Goal: Transaction & Acquisition: Purchase product/service

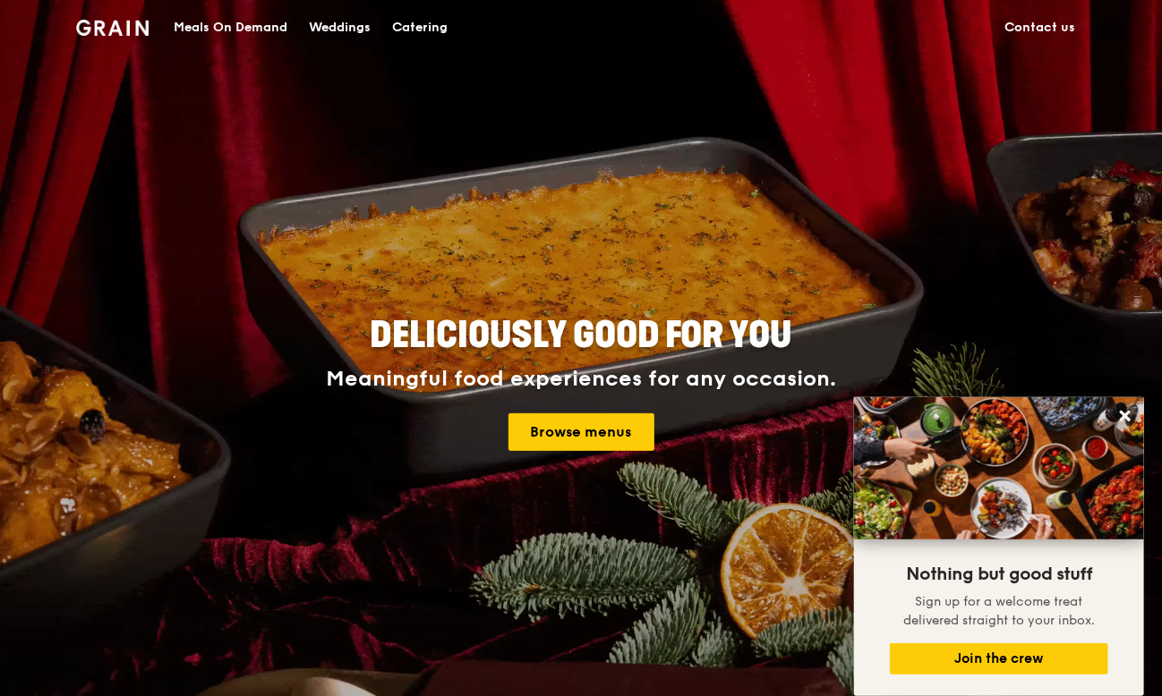
click at [412, 23] on div "Catering" at bounding box center [419, 28] width 55 height 54
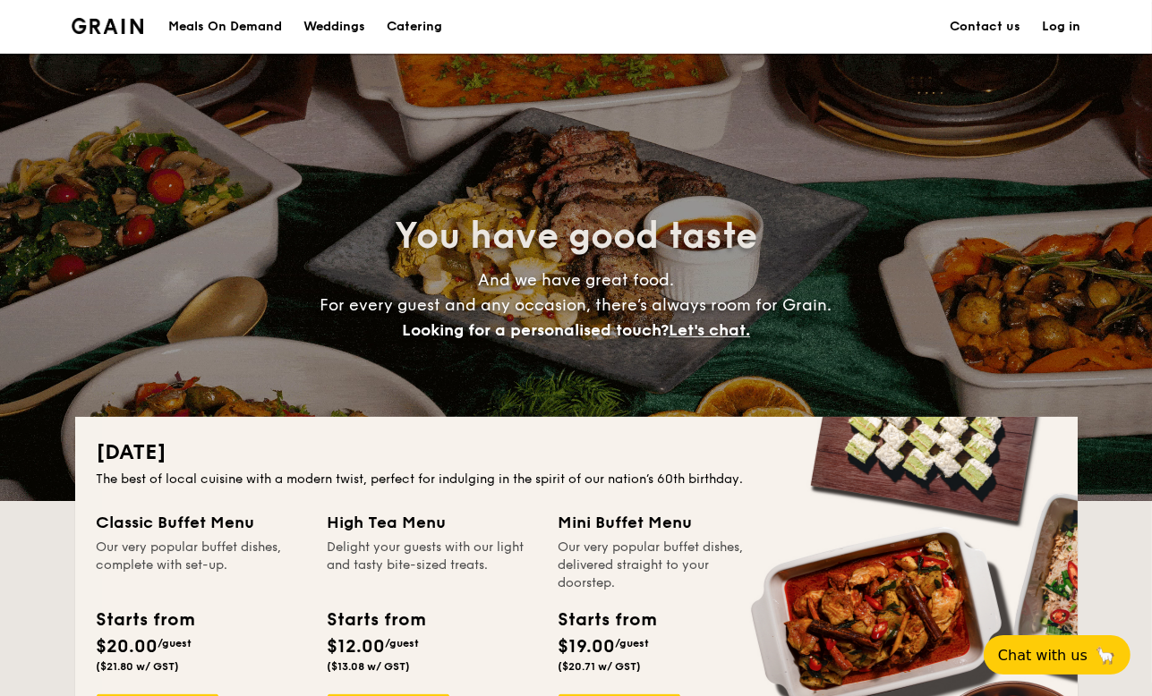
click at [190, 25] on div "Meals On Demand" at bounding box center [225, 27] width 114 height 54
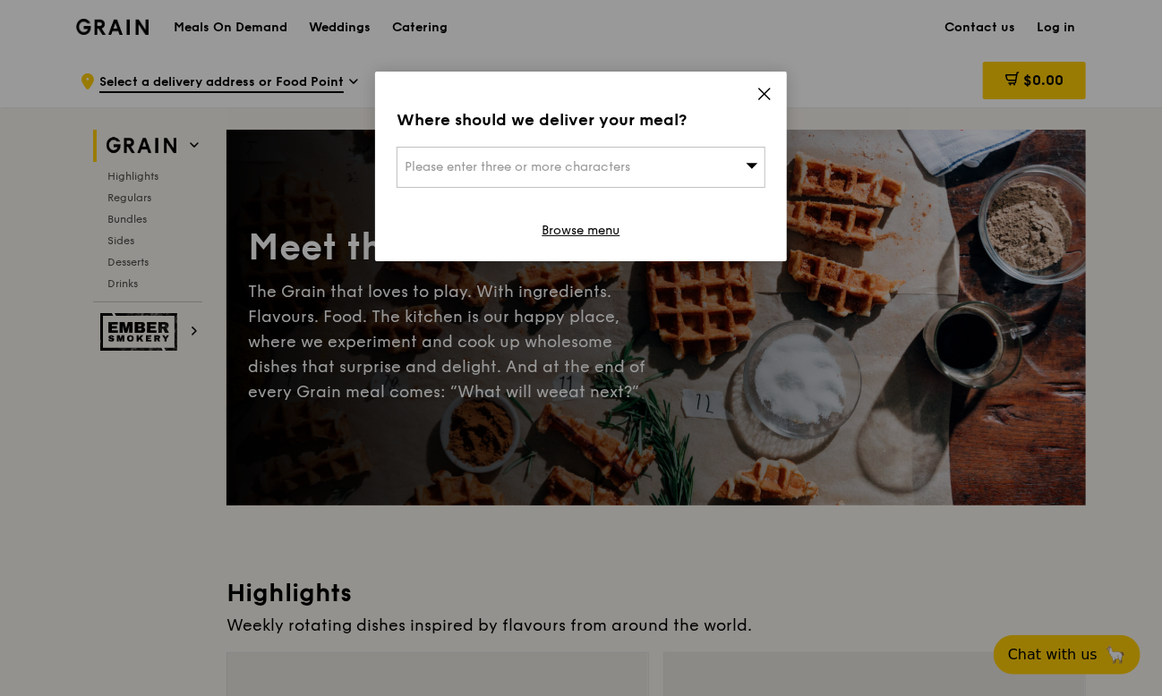
click at [695, 161] on div "Please enter three or more characters" at bounding box center [580, 167] width 369 height 41
click at [695, 166] on input "search" at bounding box center [580, 167] width 367 height 39
click at [761, 95] on icon at bounding box center [764, 94] width 16 height 16
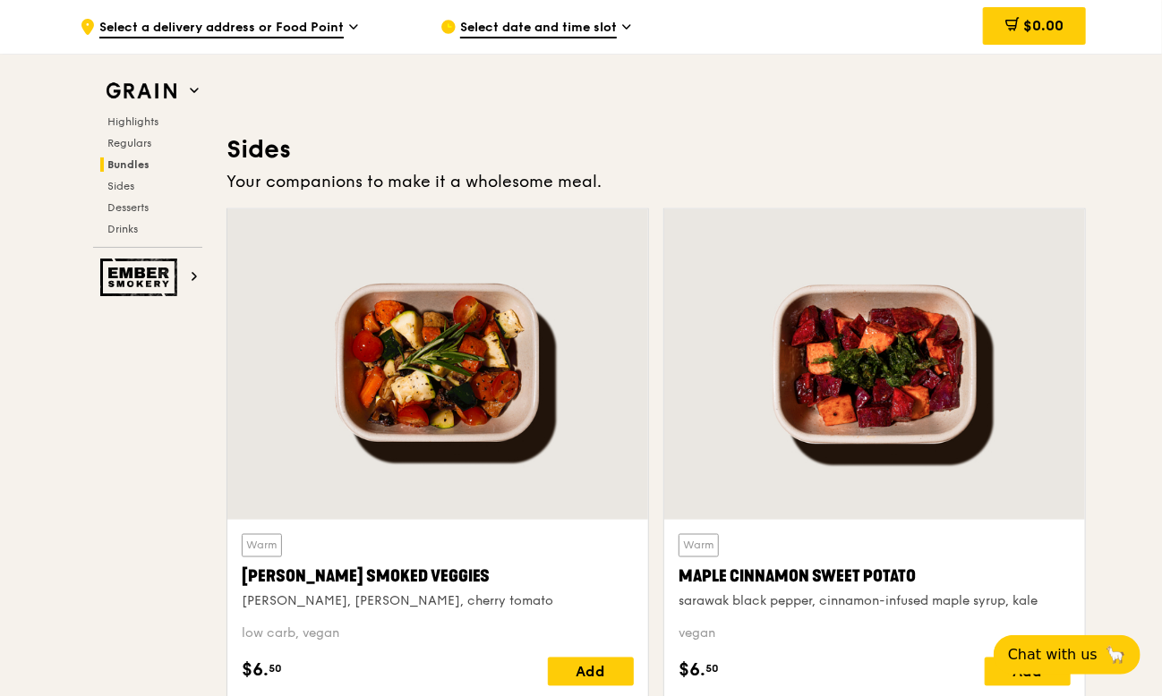
scroll to position [3938, 0]
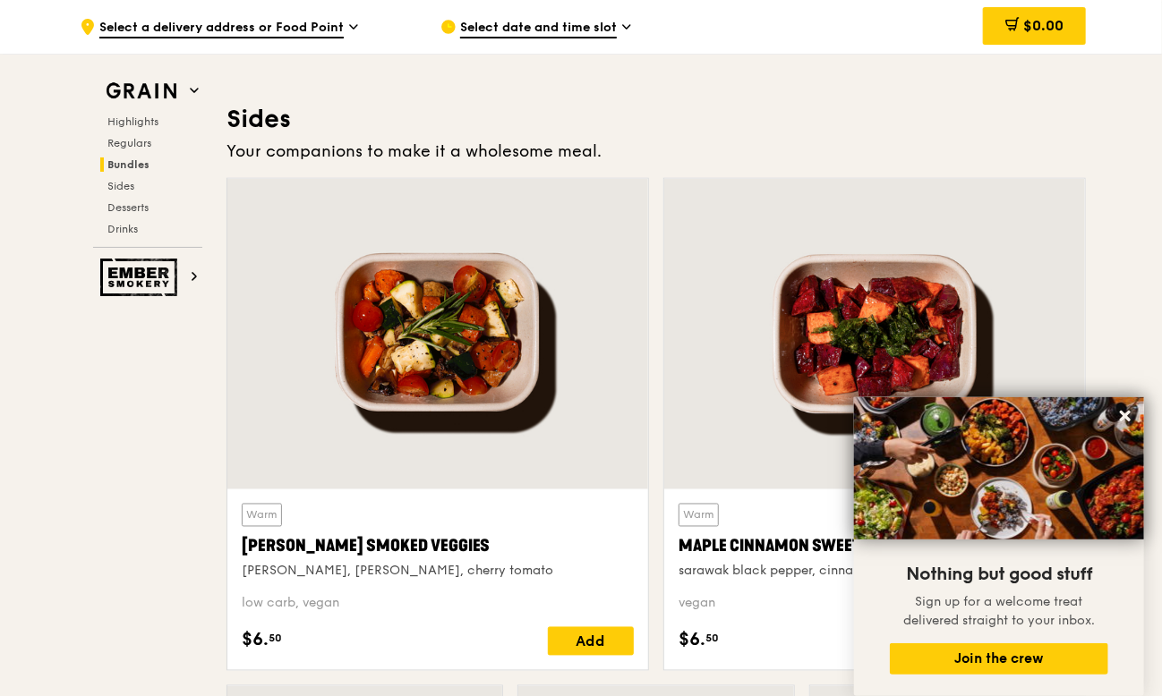
click at [1091, 324] on div "Warm Maple Cinnamon Sweet Potato sarawak black pepper, cinnamon-infused maple s…" at bounding box center [874, 431] width 437 height 507
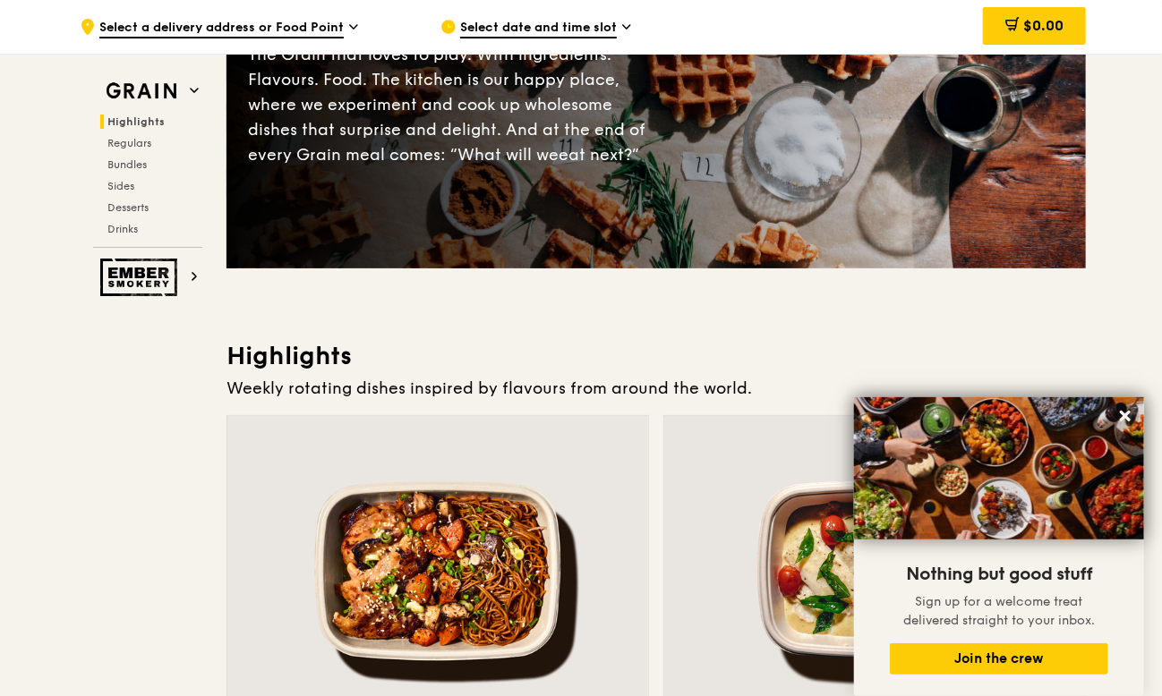
scroll to position [537, 0]
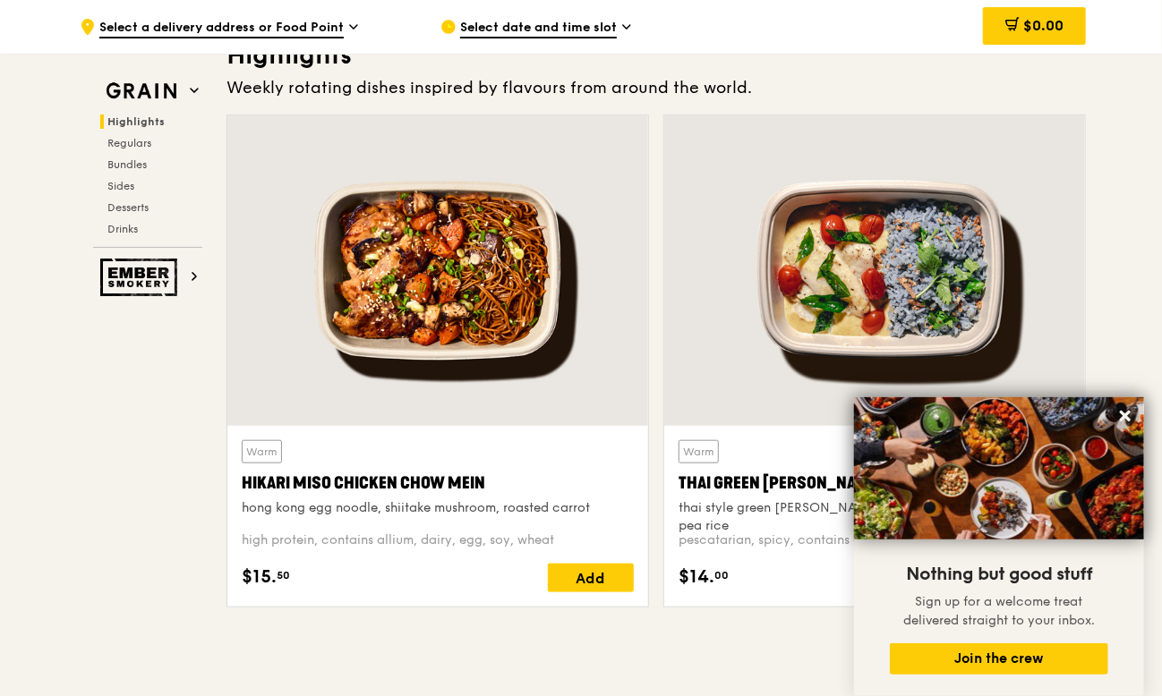
click at [423, 473] on div "Hikari Miso Chicken Chow Mein" at bounding box center [438, 483] width 392 height 25
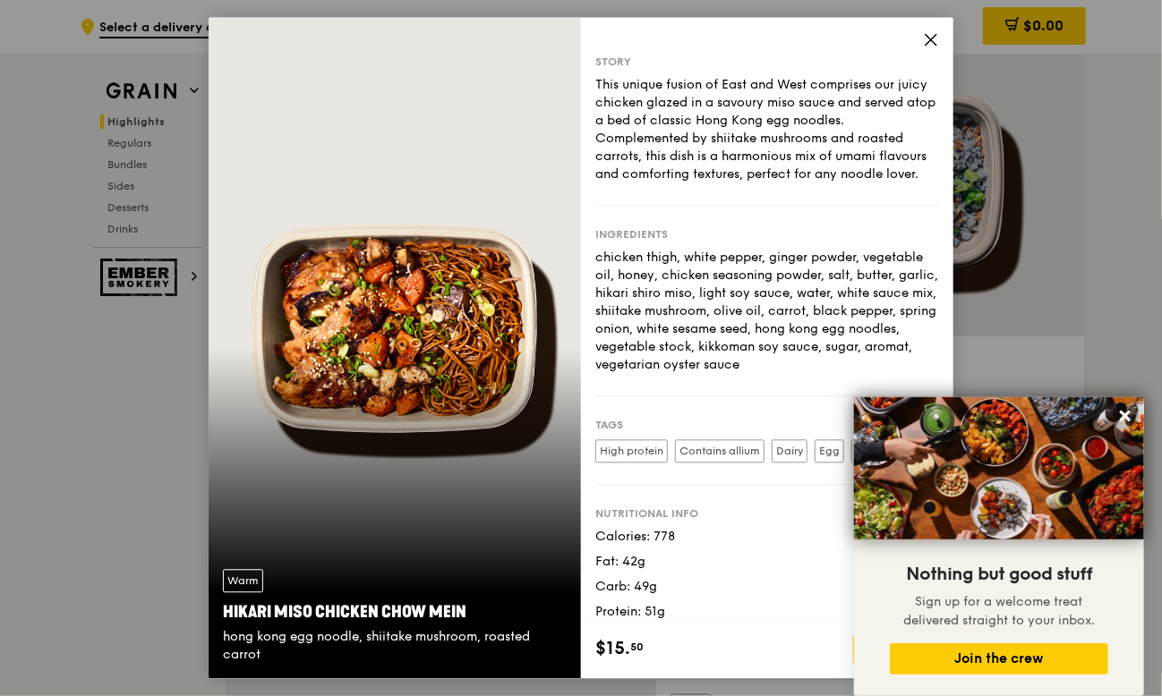
scroll to position [61, 0]
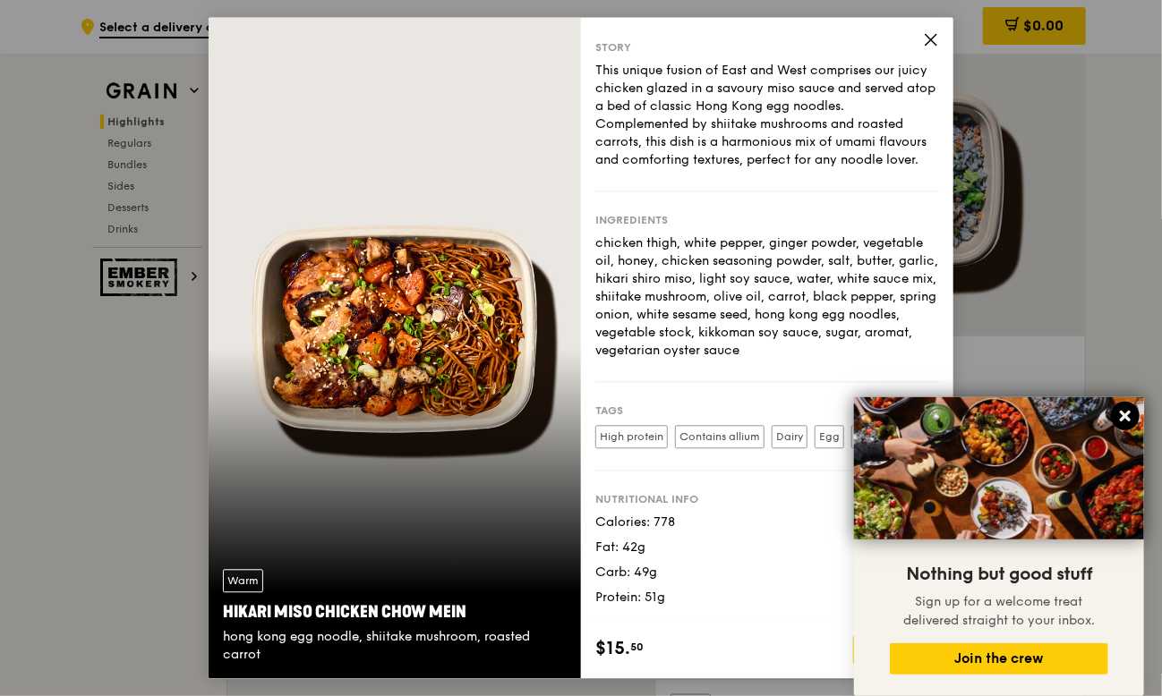
click at [1129, 420] on icon at bounding box center [1125, 416] width 16 height 16
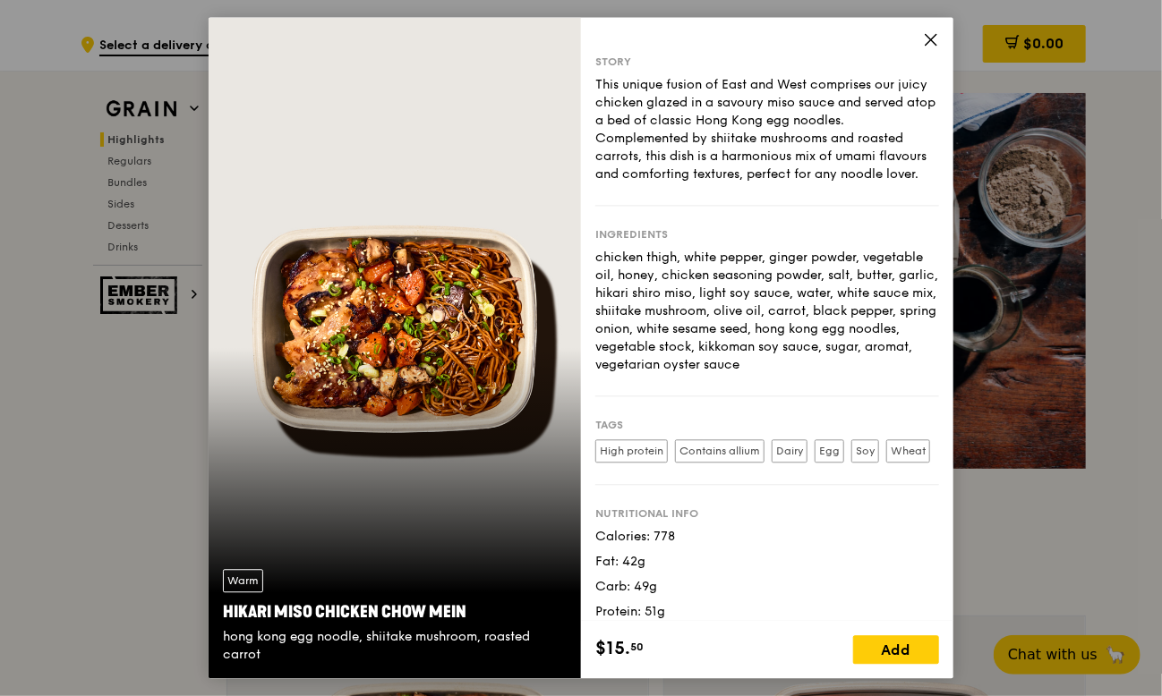
scroll to position [0, 0]
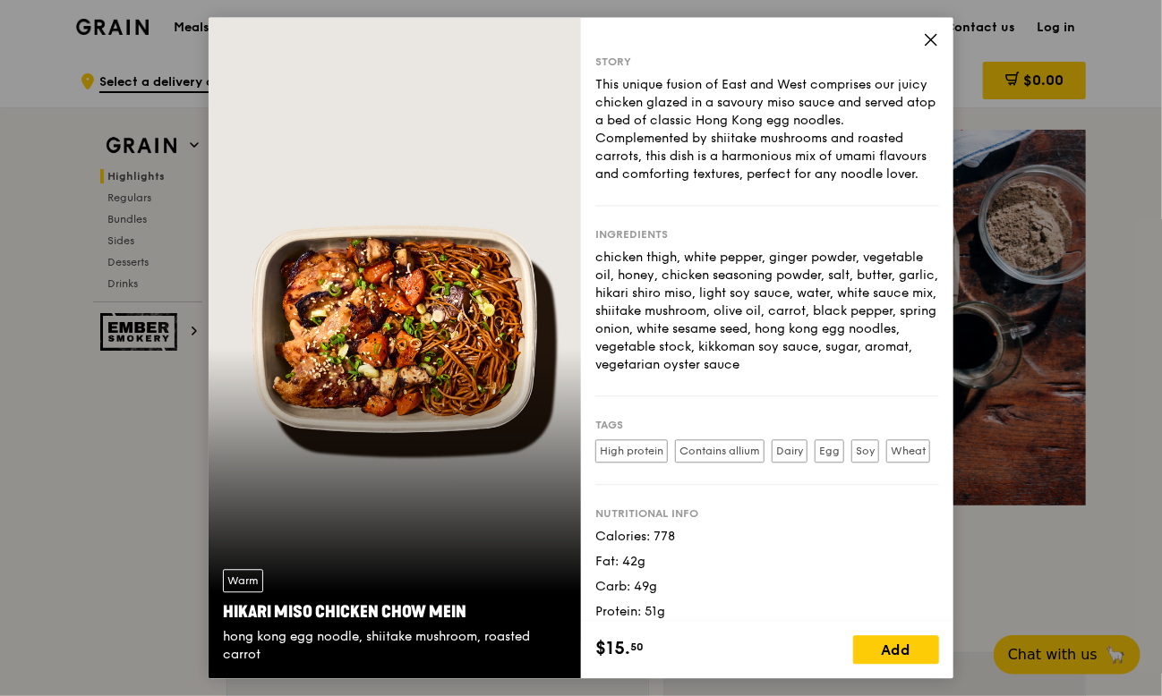
click at [925, 42] on icon at bounding box center [931, 39] width 16 height 16
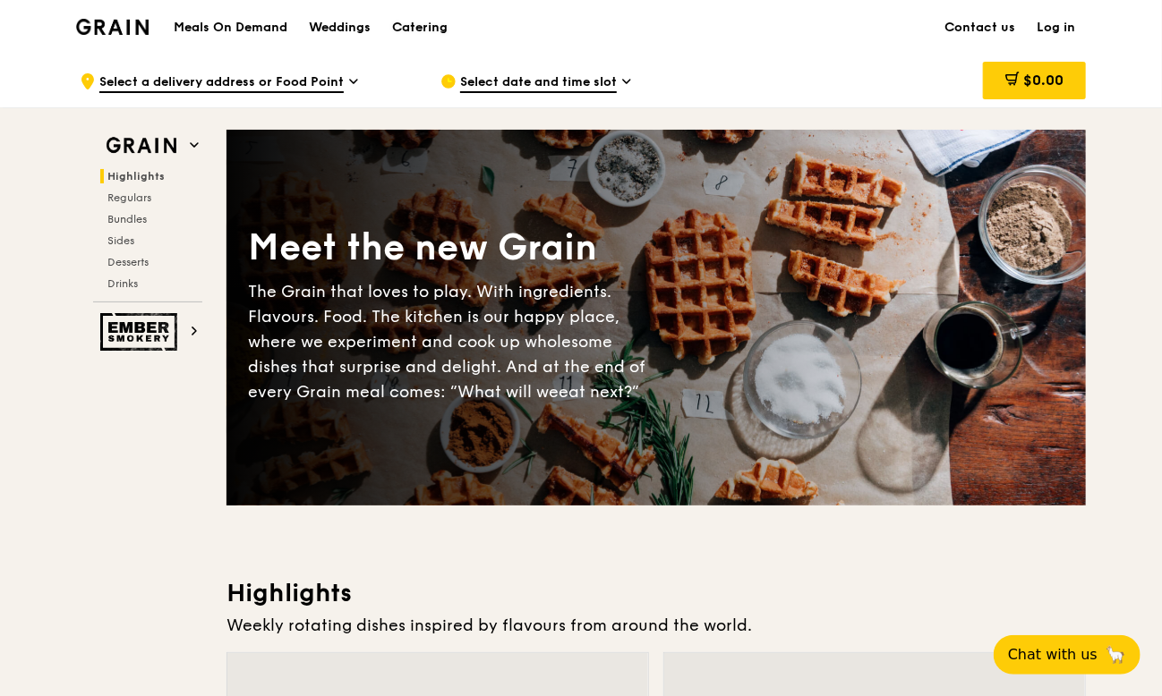
click at [414, 24] on div "Catering" at bounding box center [419, 28] width 55 height 54
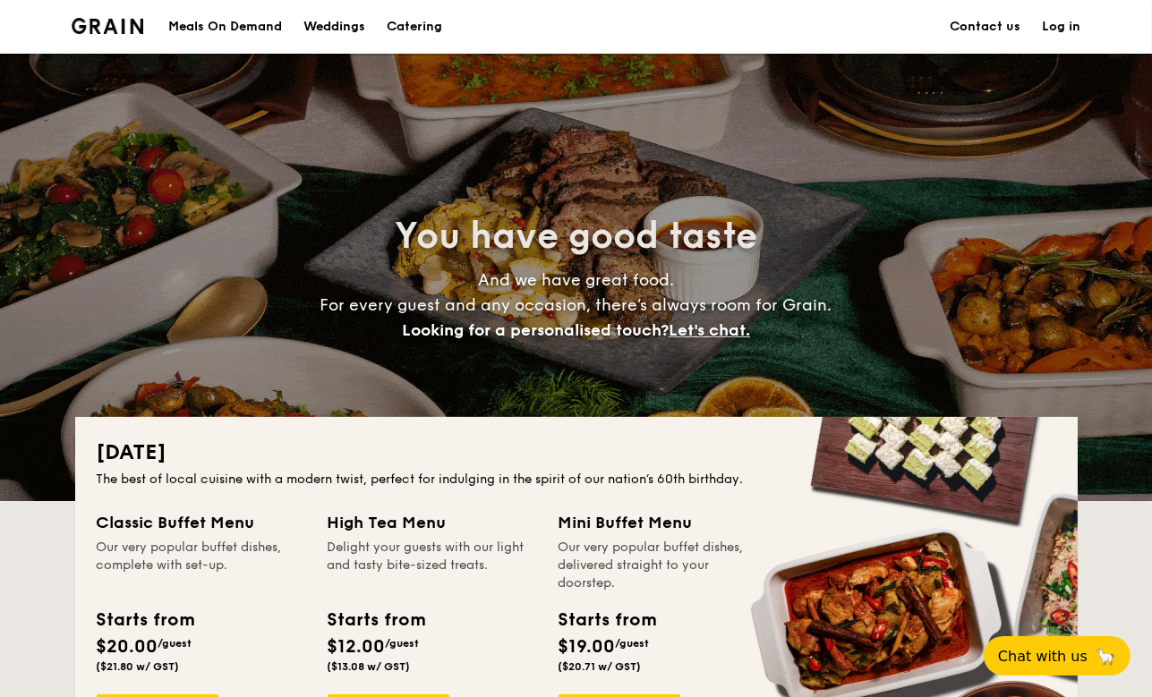
click at [100, 26] on img at bounding box center [108, 26] width 72 height 16
